Goal: Go to known website: Access a specific website the user already knows

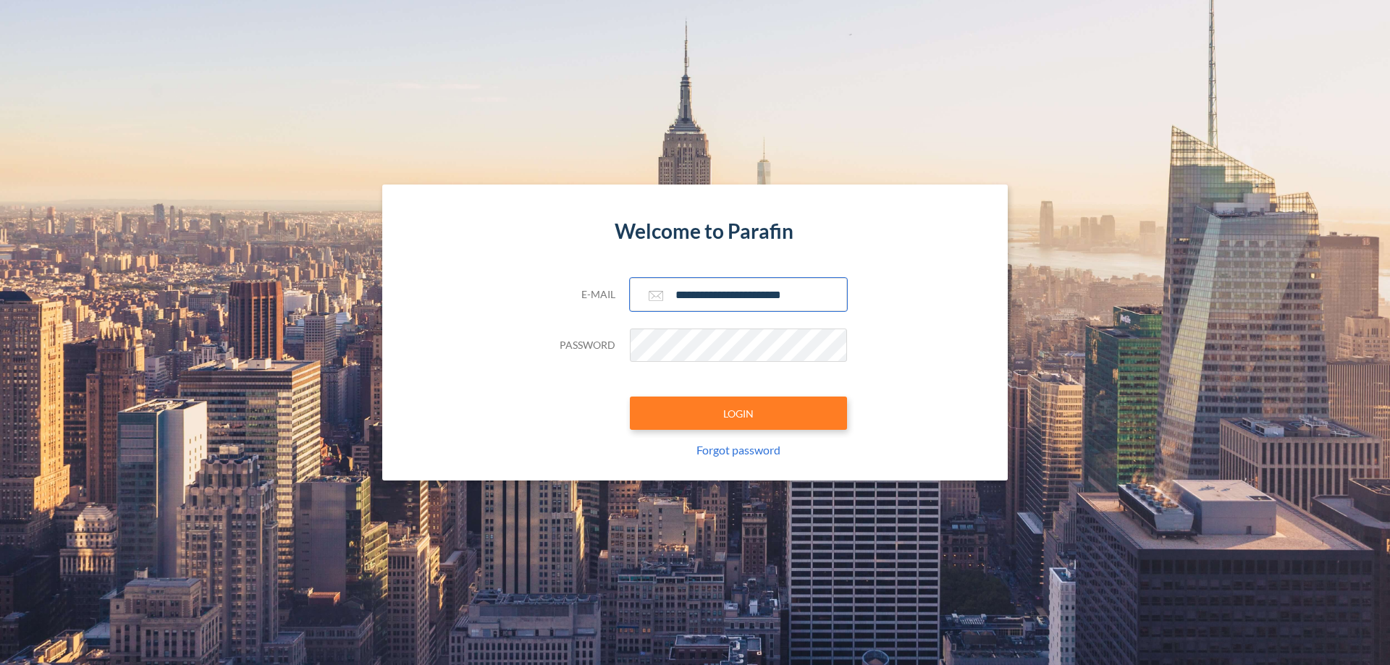
type input "**********"
click at [739, 413] on button "LOGIN" at bounding box center [738, 413] width 217 height 33
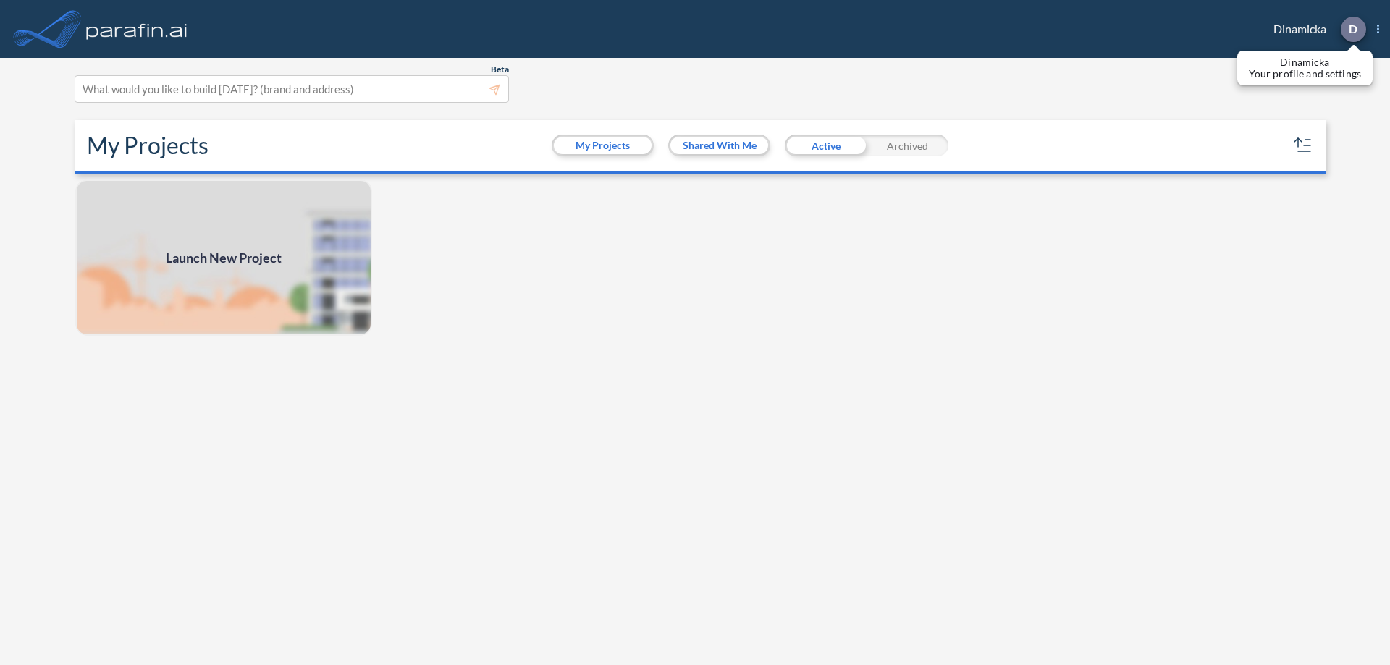
click at [1353, 29] on p "D" at bounding box center [1353, 28] width 9 height 13
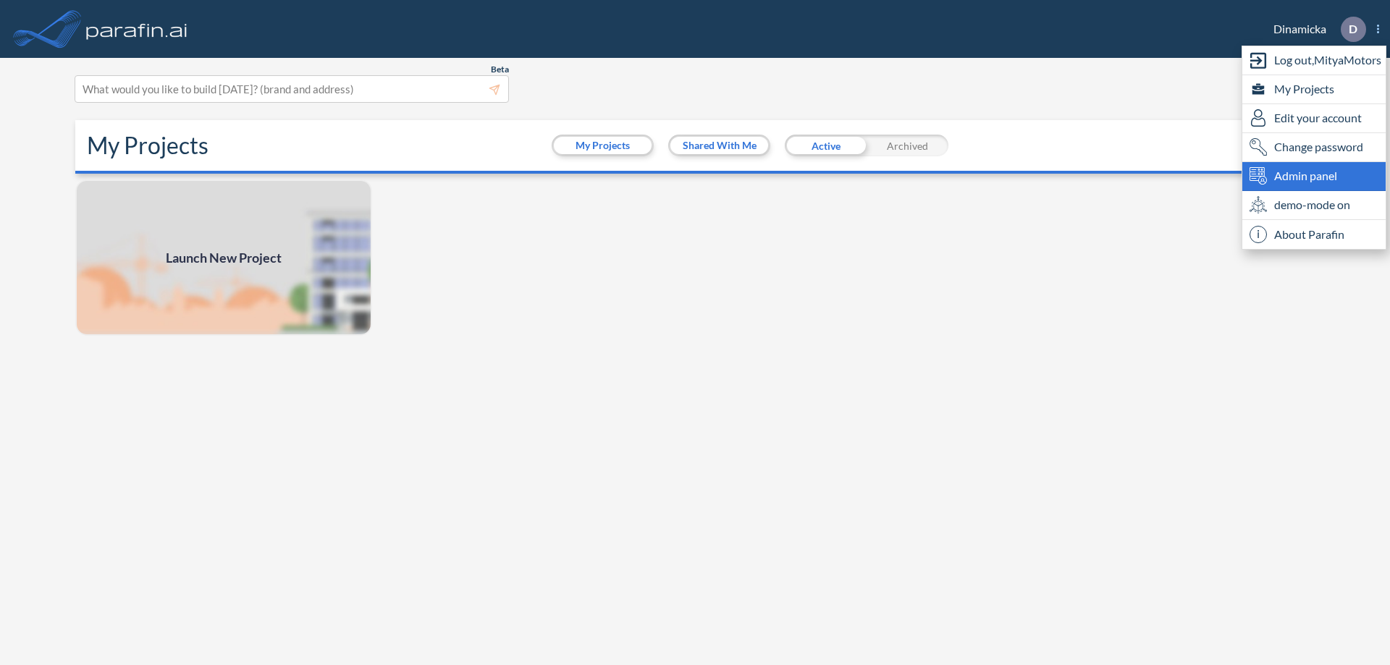
click at [1314, 176] on span "Admin panel" at bounding box center [1305, 175] width 63 height 17
